Goal: Task Accomplishment & Management: Use online tool/utility

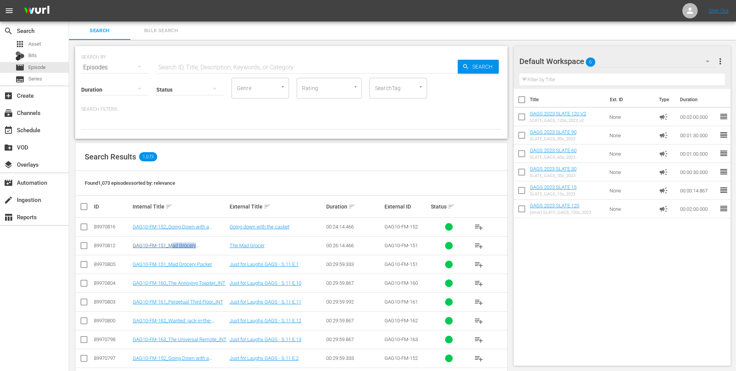
click at [173, 248] on td "GAG10-FM-151_Mad Grocery Packer_ROKU" at bounding box center [180, 245] width 97 height 19
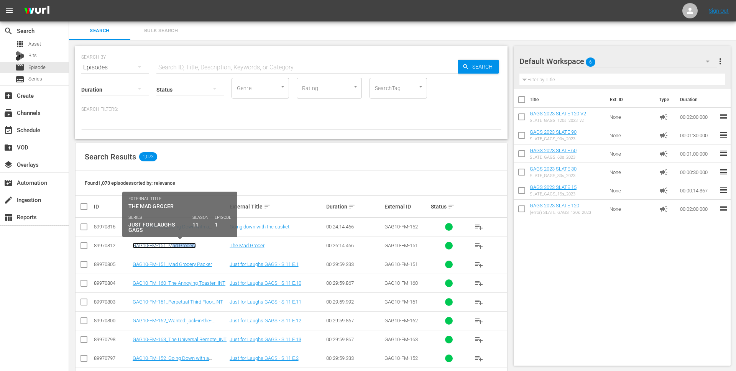
click at [173, 247] on link "GAG10-FM-151_Mad Grocery Packer_ROKU" at bounding box center [164, 249] width 63 height 12
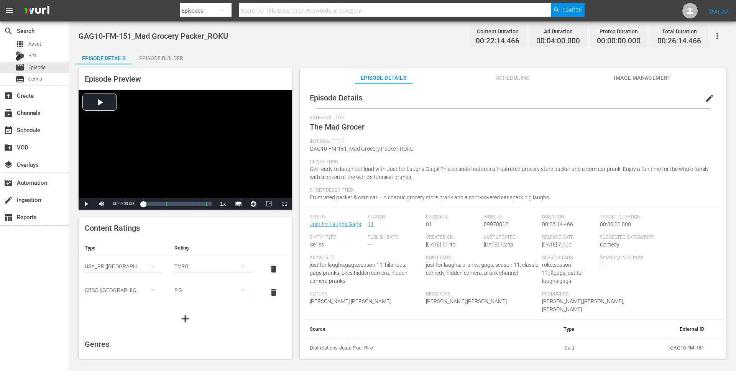
click at [166, 61] on div "Episode Builder" at bounding box center [161, 58] width 58 height 18
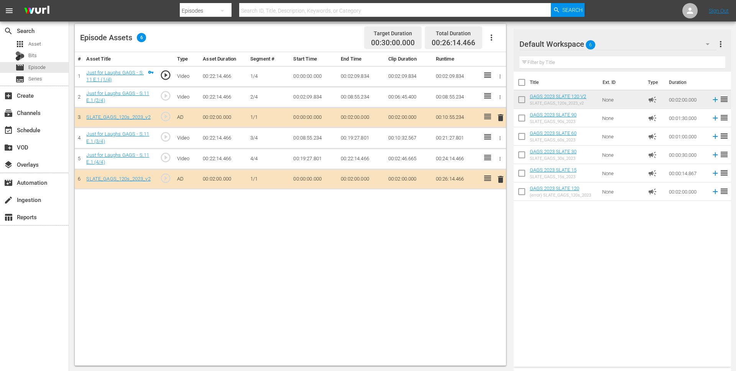
scroll to position [200, 0]
click at [55, 65] on div "movie Episode" at bounding box center [34, 67] width 69 height 11
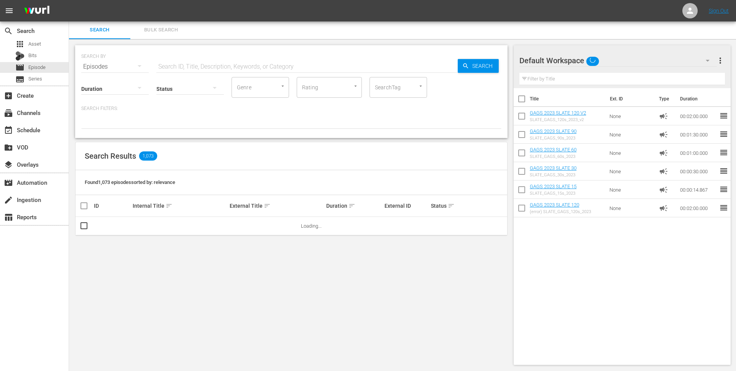
scroll to position [200, 0]
